Goal: Find specific page/section: Find specific page/section

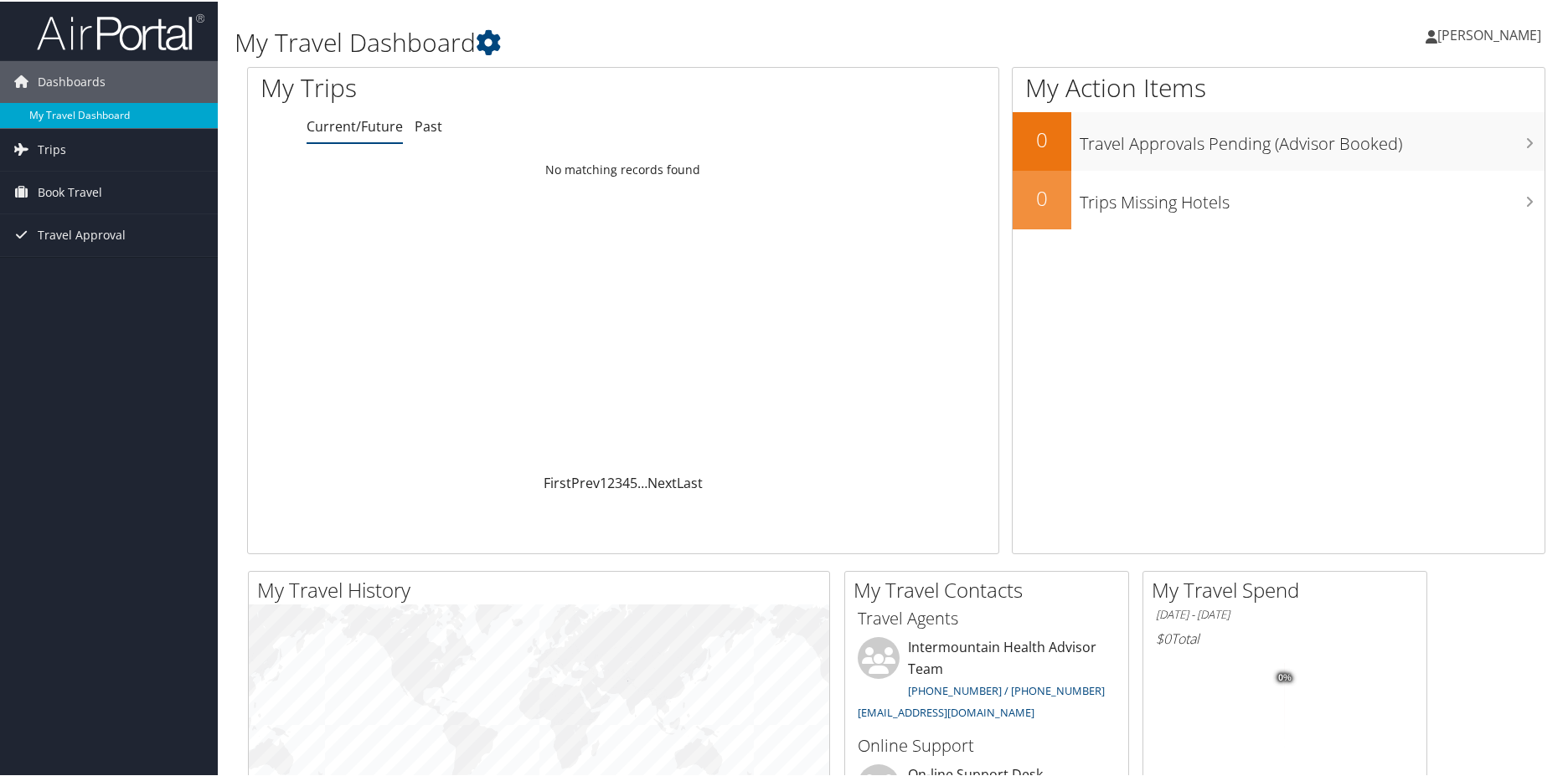
click at [91, 117] on link "My Travel Dashboard" at bounding box center [108, 114] width 218 height 25
click at [1438, 34] on icon at bounding box center [1431, 35] width 11 height 13
click at [1426, 148] on link "View Travel Profile" at bounding box center [1444, 149] width 187 height 28
